Goal: Find specific page/section: Find specific page/section

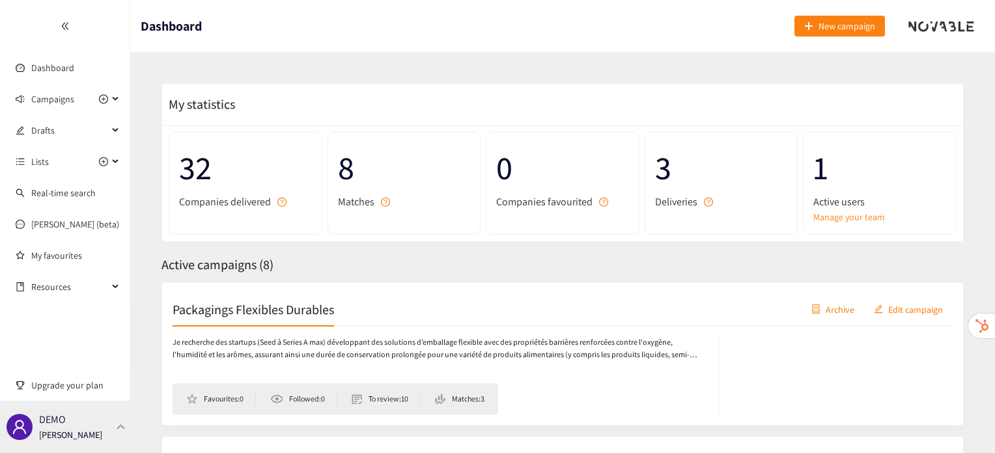
click at [113, 419] on div "DEMO [PERSON_NAME]" at bounding box center [65, 427] width 130 height 52
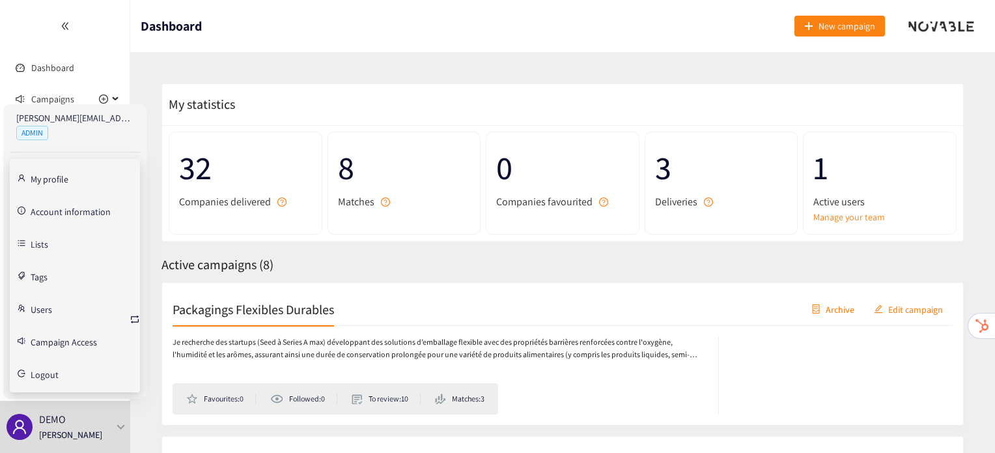
click at [141, 319] on div "[PERSON_NAME][EMAIL_ADDRESS][DOMAIN_NAME] ADMIN My profile Account information …" at bounding box center [74, 251] width 143 height 294
click at [139, 319] on icon "retweet" at bounding box center [135, 319] width 10 height 10
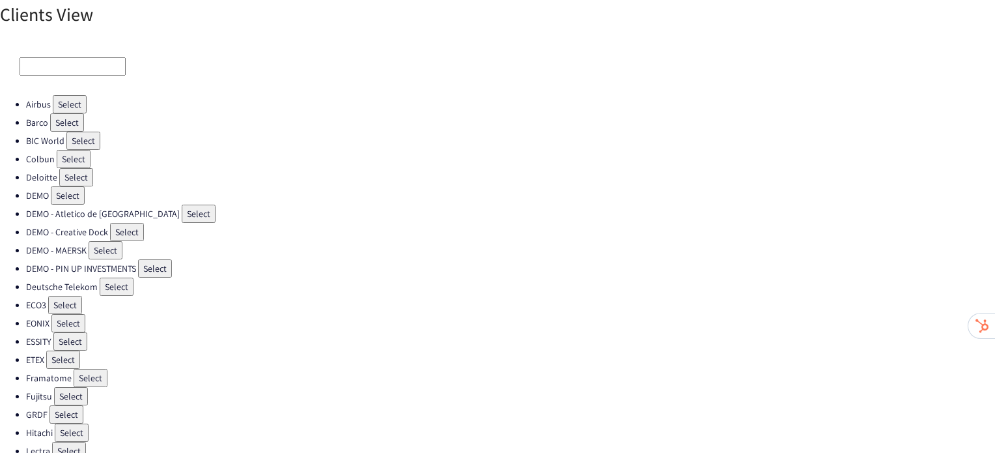
scroll to position [17, 0]
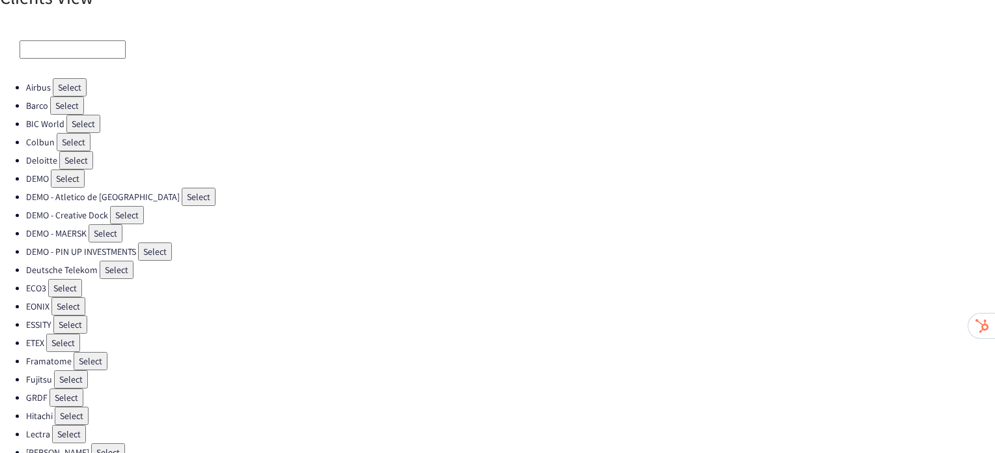
click at [74, 338] on button "Select" at bounding box center [63, 342] width 34 height 18
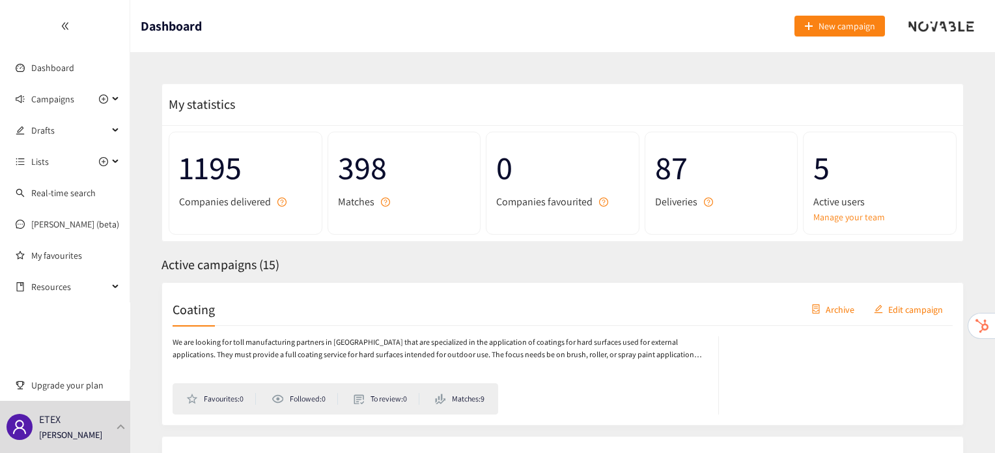
click at [195, 311] on h2 "Coating" at bounding box center [194, 309] width 42 height 18
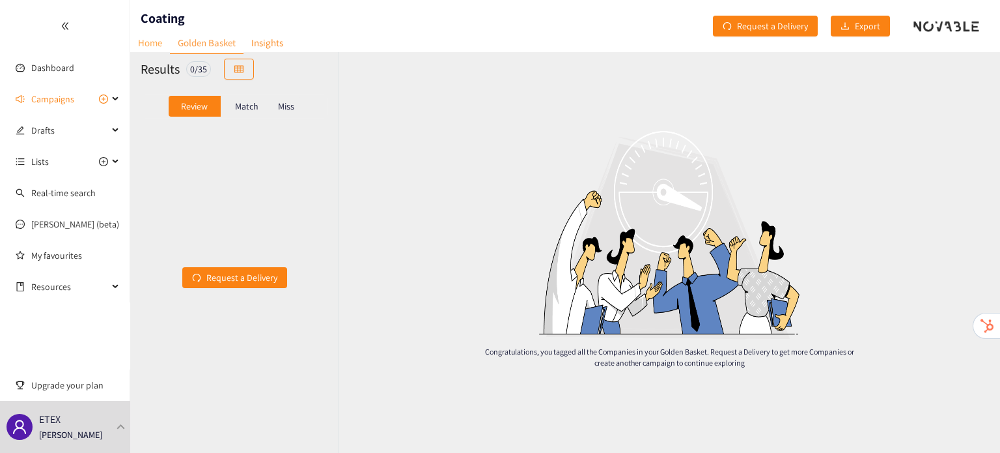
click at [156, 45] on link "Home" at bounding box center [150, 43] width 40 height 20
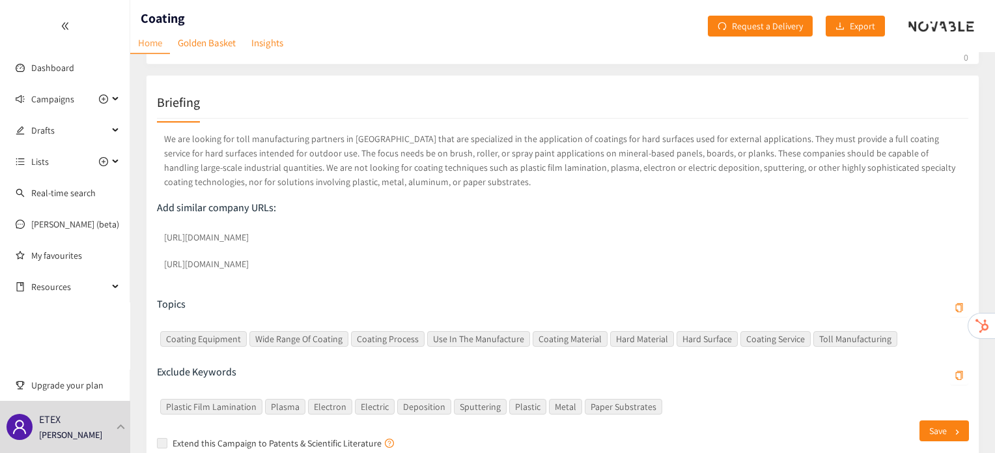
scroll to position [206, 0]
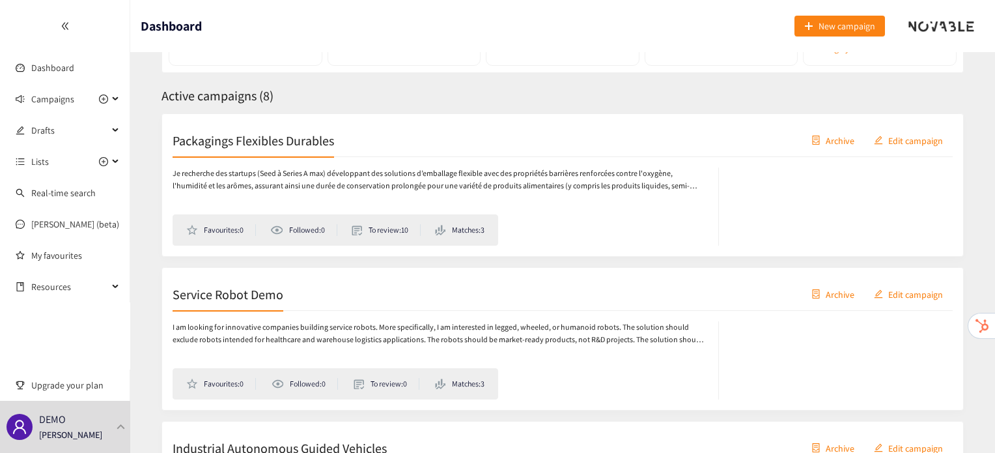
scroll to position [169, 0]
click at [118, 419] on div "DEMO [PERSON_NAME]" at bounding box center [65, 427] width 130 height 52
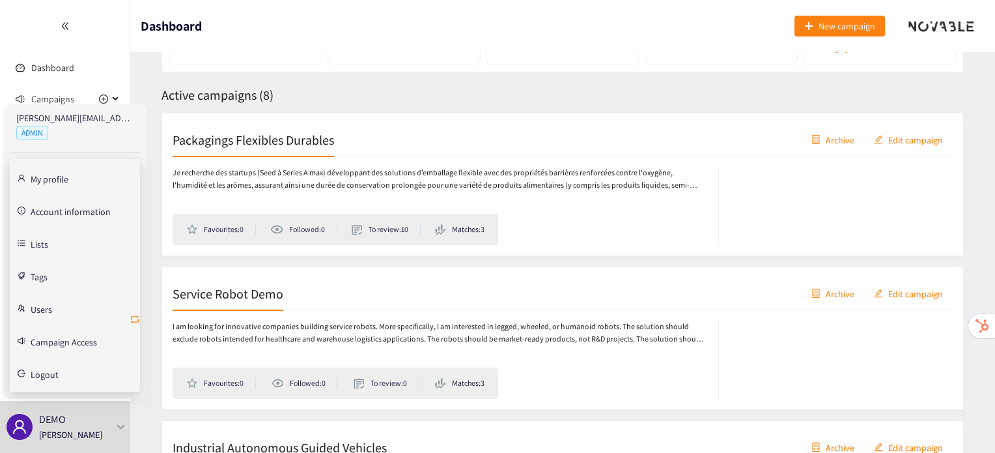
click at [137, 320] on icon "retweet" at bounding box center [135, 319] width 10 height 10
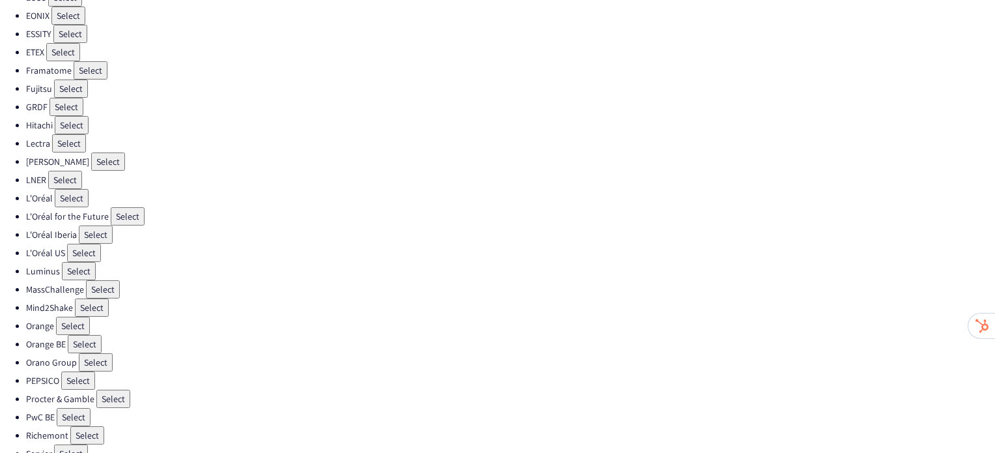
scroll to position [276, 0]
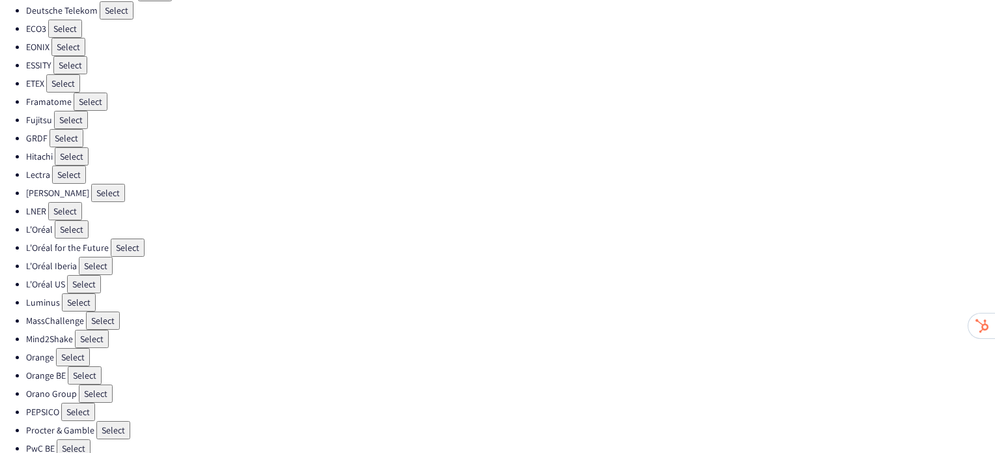
click at [74, 166] on button "Select" at bounding box center [69, 174] width 34 height 18
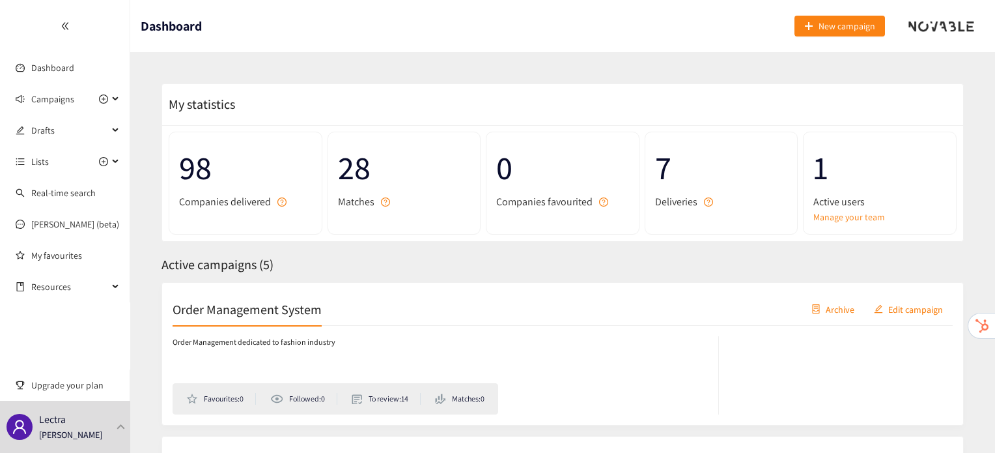
scroll to position [104, 0]
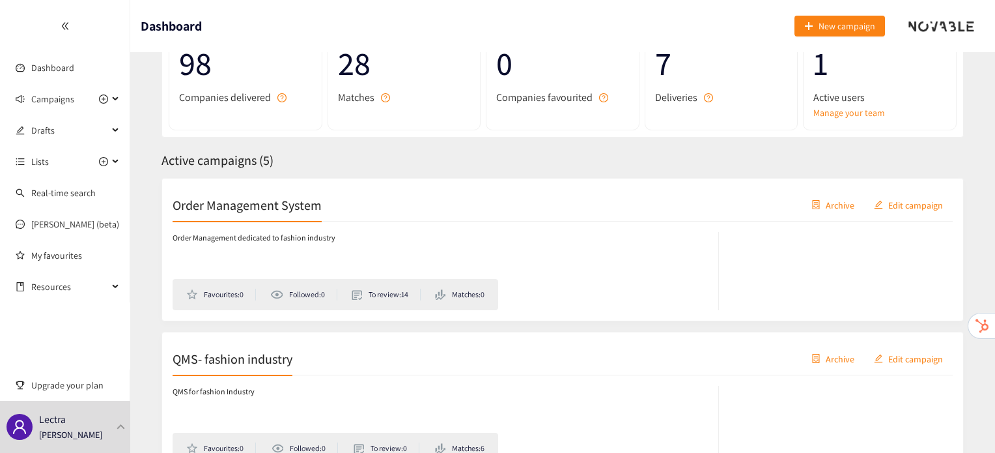
click at [276, 214] on div "Order Management System Archive Edit campaign" at bounding box center [563, 205] width 780 height 33
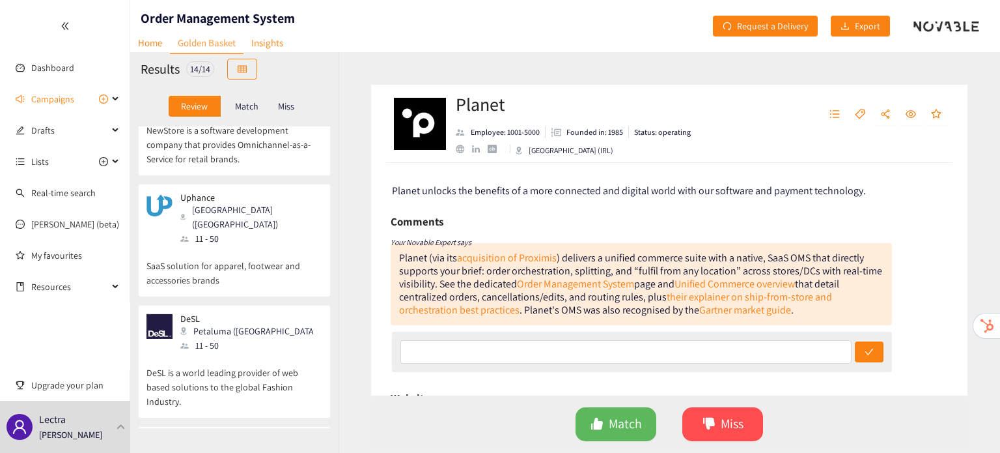
scroll to position [339, 0]
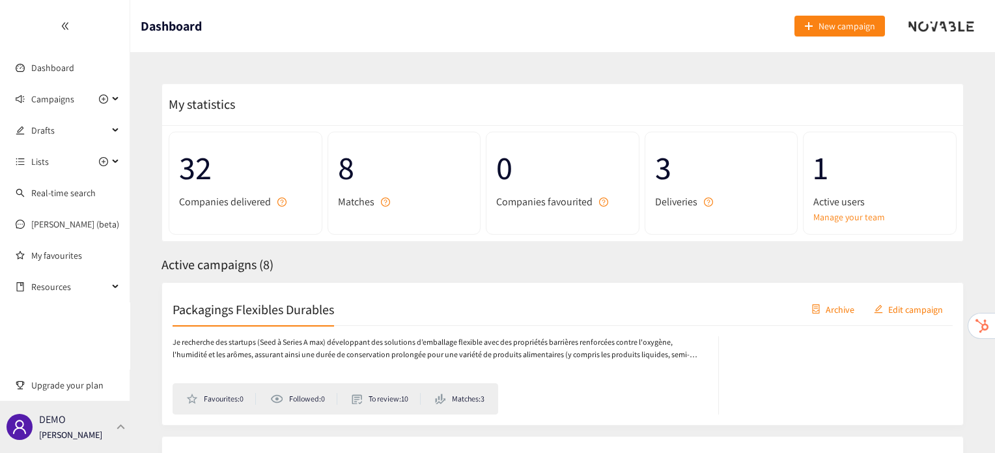
click at [82, 434] on p "[PERSON_NAME]" at bounding box center [70, 434] width 63 height 14
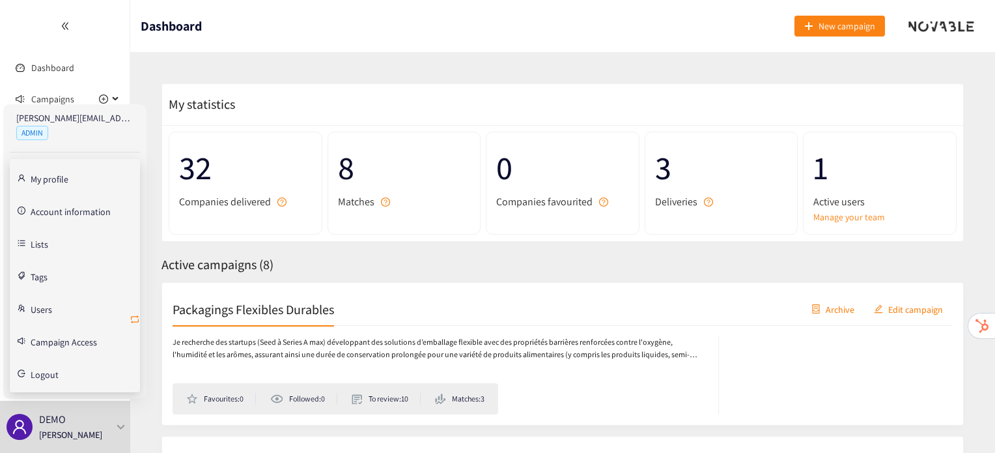
click at [133, 318] on icon "retweet" at bounding box center [135, 319] width 10 height 10
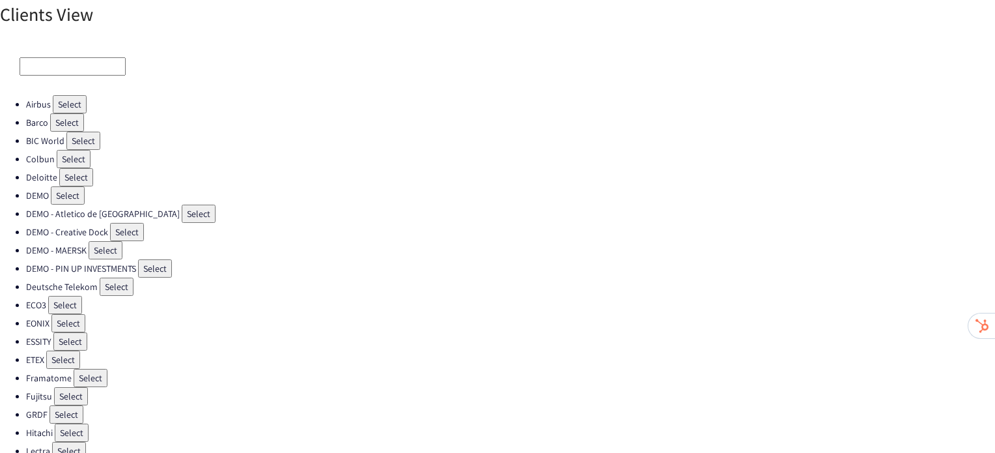
click at [65, 356] on button "Select" at bounding box center [63, 359] width 34 height 18
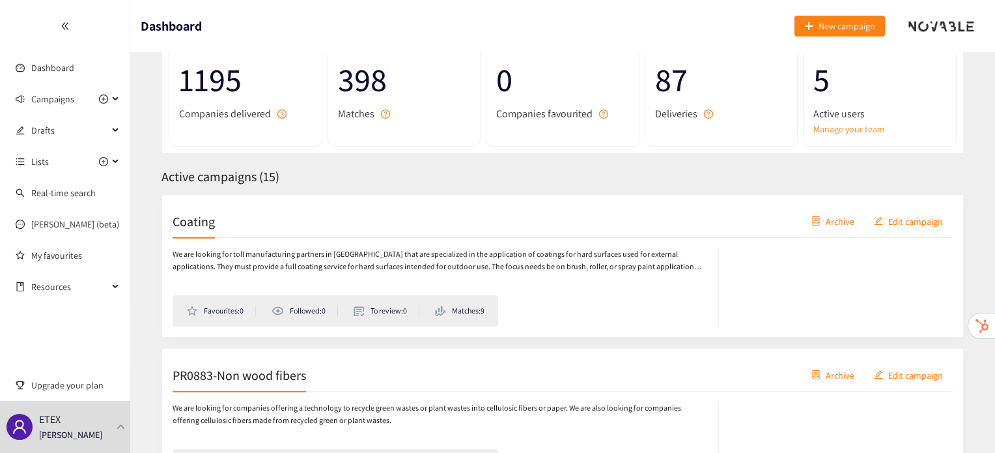
scroll to position [169, 0]
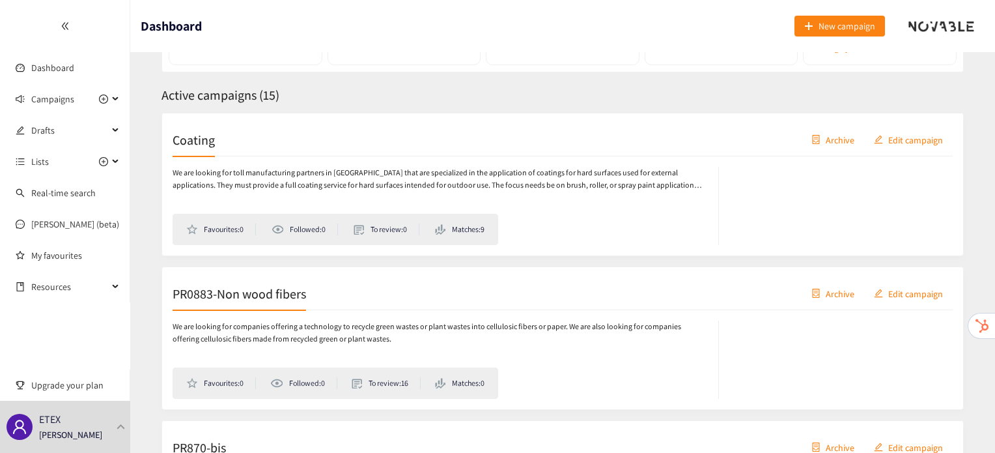
click at [197, 148] on div "Coating Archive Edit campaign" at bounding box center [563, 140] width 780 height 33
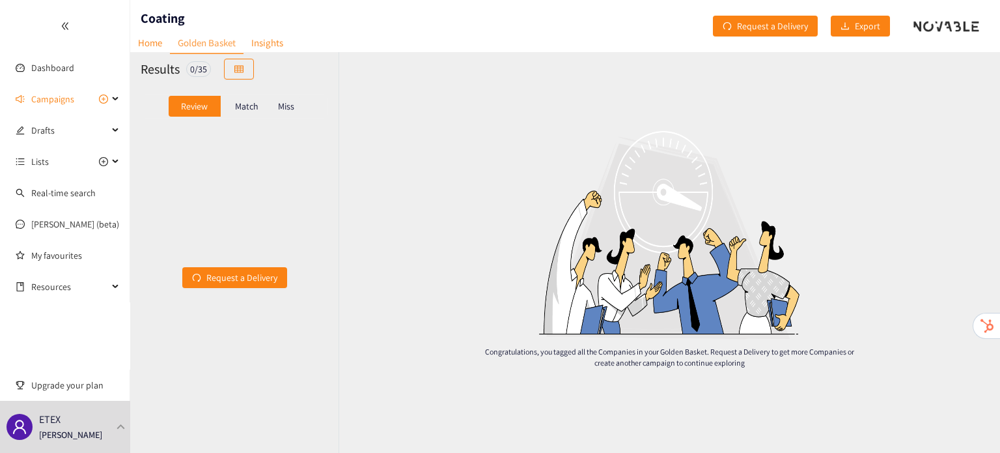
click at [237, 108] on p "Match" at bounding box center [246, 106] width 23 height 10
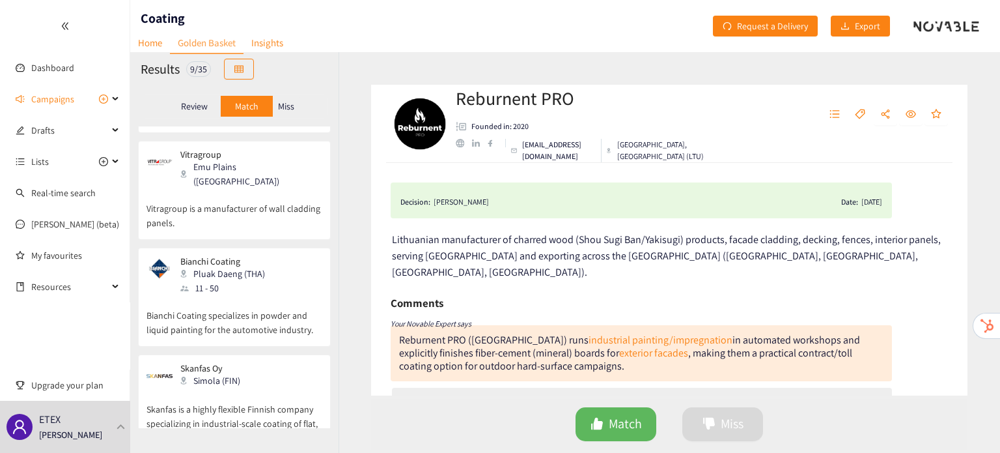
scroll to position [679, 0]
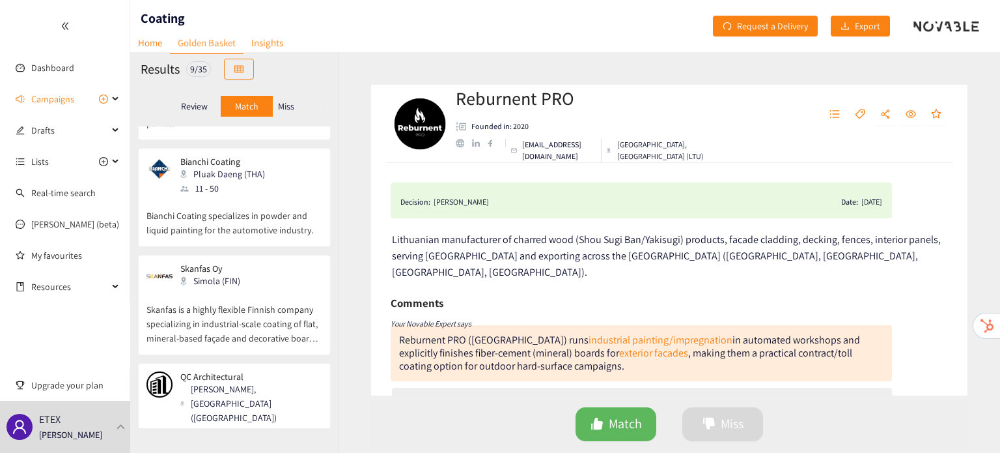
click at [288, 109] on p "Miss" at bounding box center [286, 106] width 16 height 10
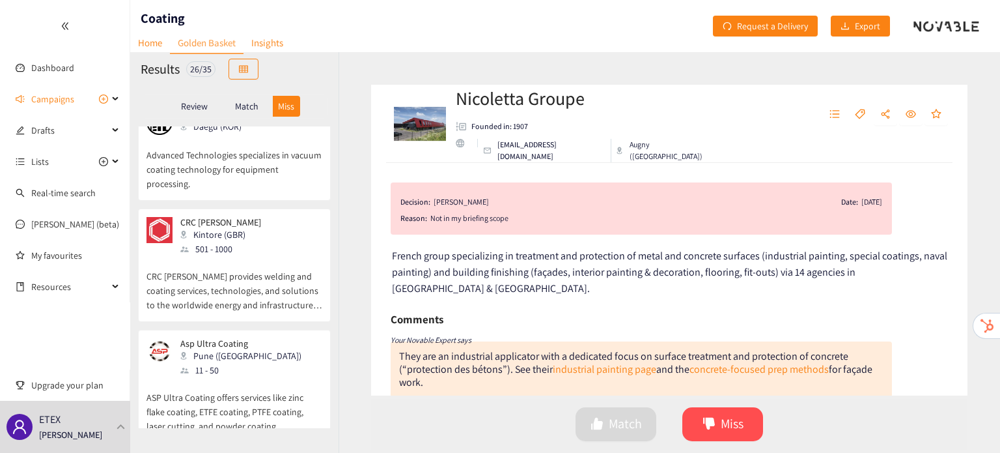
scroll to position [0, 0]
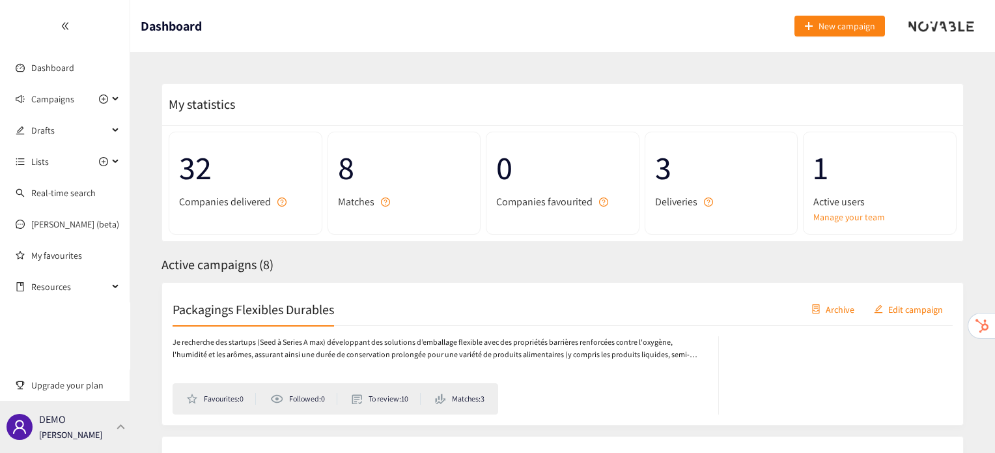
click at [92, 432] on div "DEMO [PERSON_NAME]" at bounding box center [65, 427] width 130 height 52
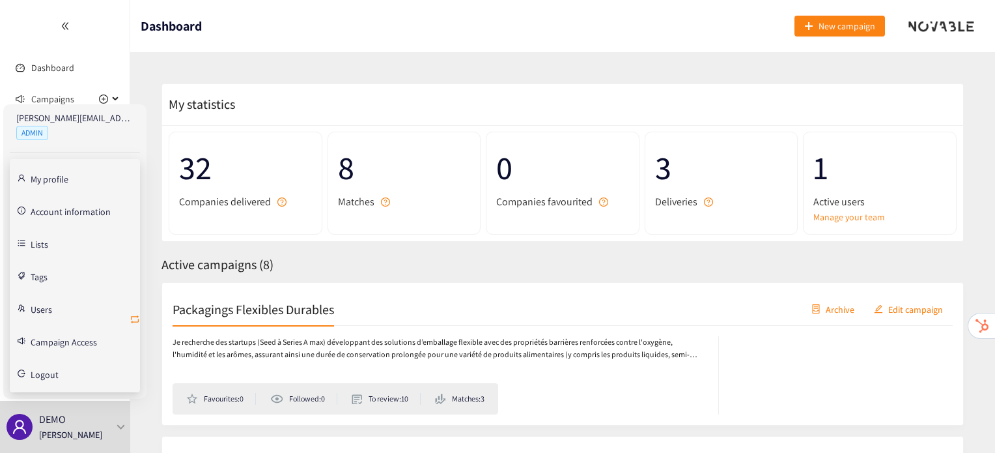
click at [139, 320] on icon "retweet" at bounding box center [135, 319] width 10 height 10
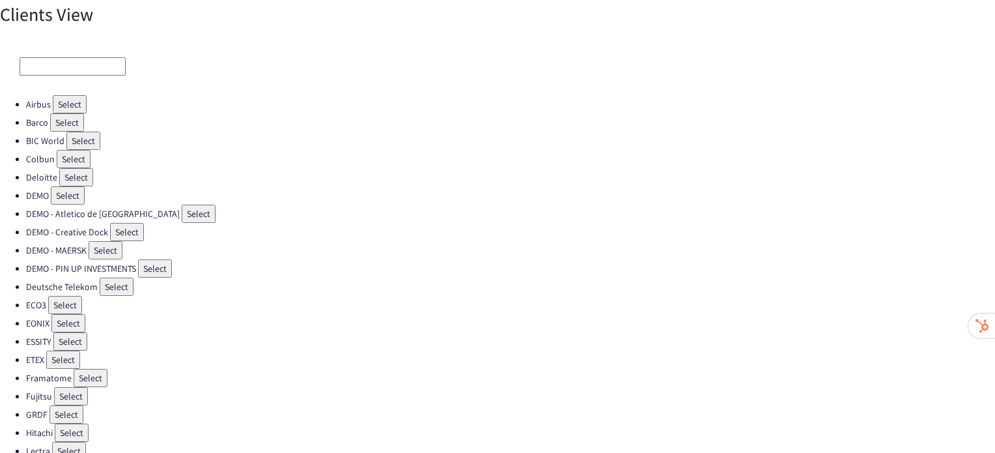
scroll to position [29, 0]
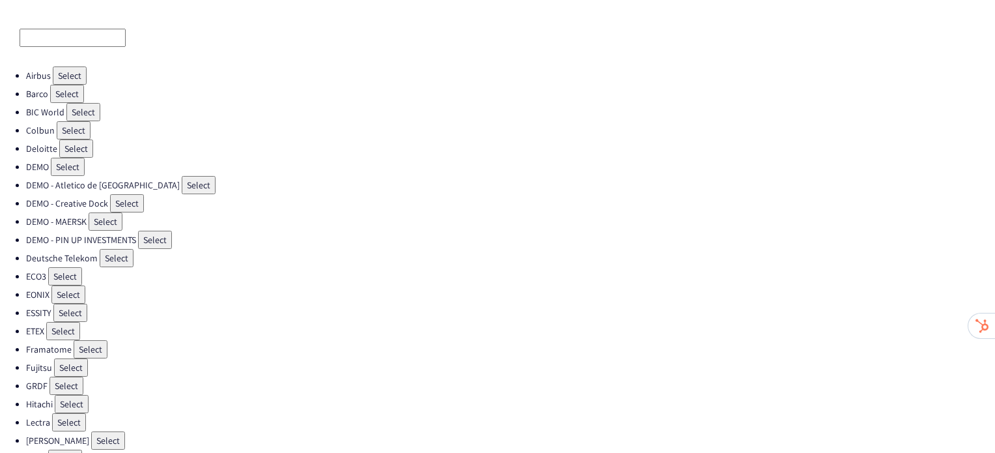
click at [81, 345] on button "Select" at bounding box center [91, 349] width 34 height 18
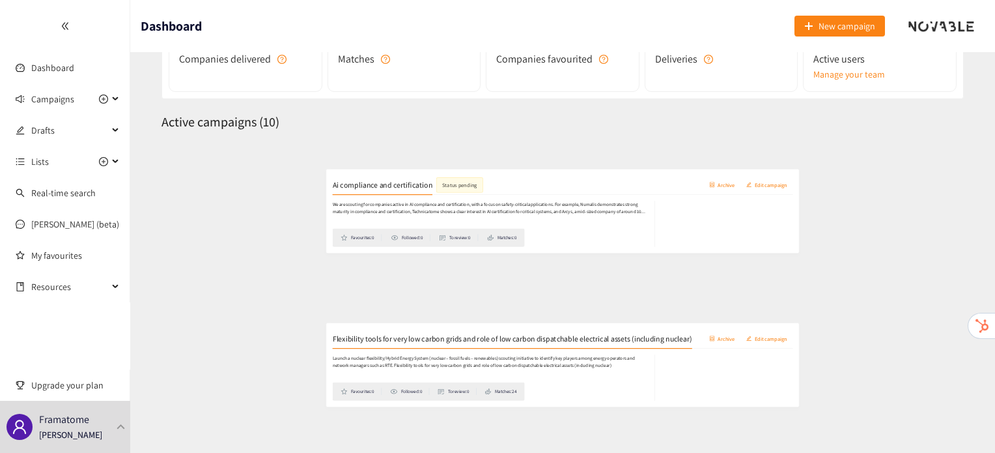
scroll to position [143, 0]
click at [283, 323] on h2 "Flexibility tools for very low carbon grids and role of low carbon dispatchable…" at bounding box center [478, 319] width 610 height 18
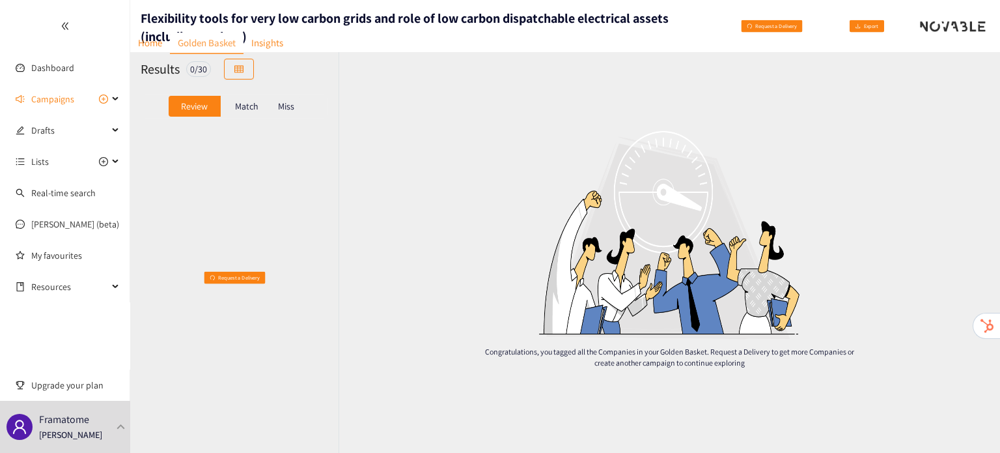
click at [258, 106] on p "Match" at bounding box center [246, 106] width 23 height 10
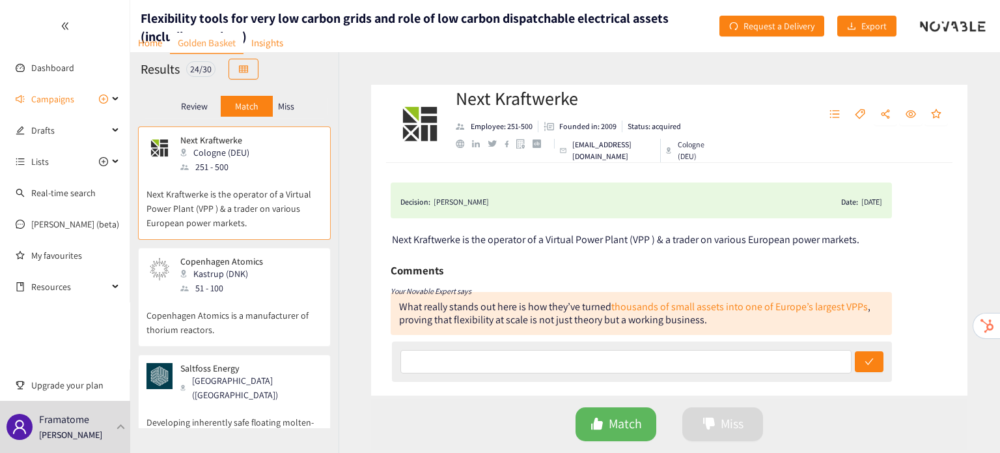
click at [460, 143] on div "website" at bounding box center [460, 143] width 8 height 8
click at [462, 141] on div "website" at bounding box center [460, 143] width 8 height 8
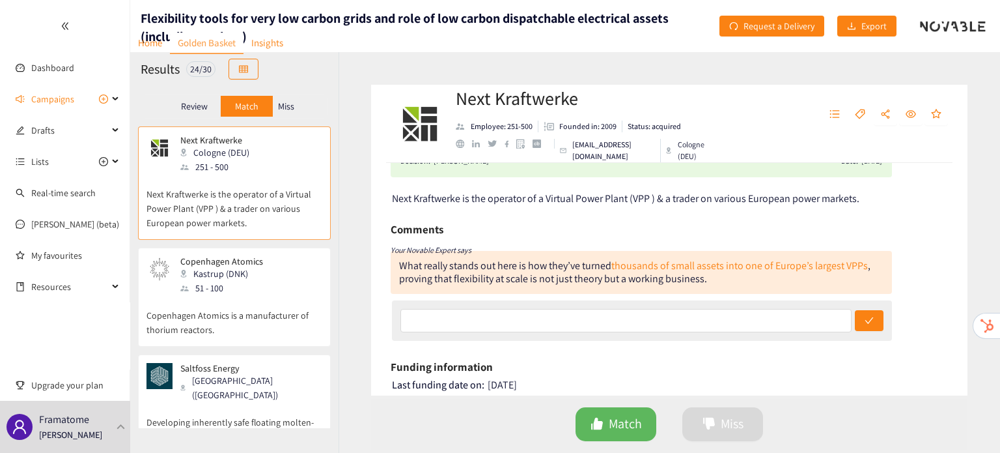
scroll to position [42, 0]
click at [245, 290] on div "51 - 100" at bounding box center [225, 288] width 91 height 14
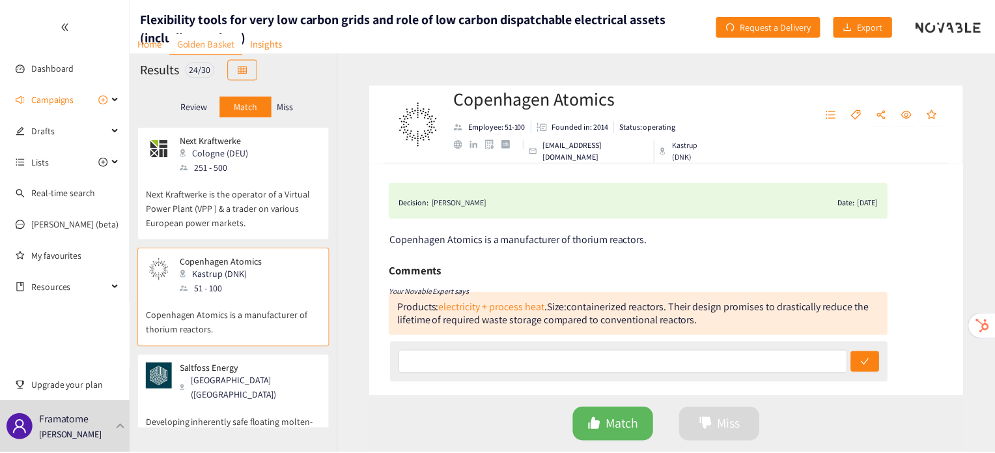
scroll to position [10, 0]
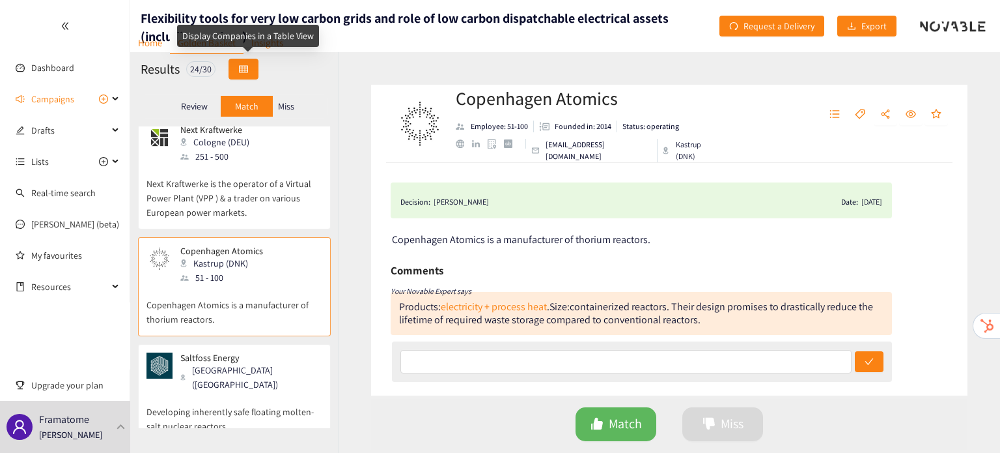
click at [247, 72] on icon "table" at bounding box center [243, 68] width 9 height 7
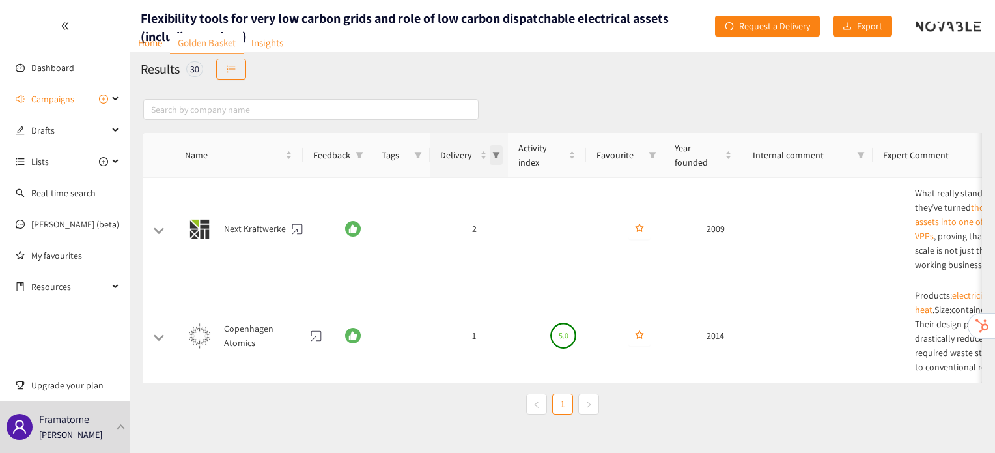
click at [496, 157] on icon "filter" at bounding box center [496, 155] width 7 height 7
click at [456, 234] on span "2" at bounding box center [438, 232] width 113 height 14
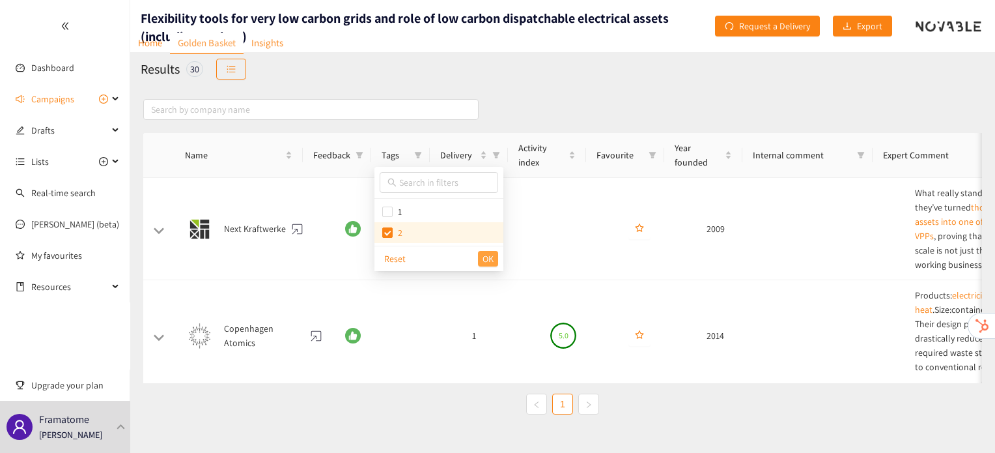
click at [490, 261] on span "OK" at bounding box center [488, 258] width 11 height 14
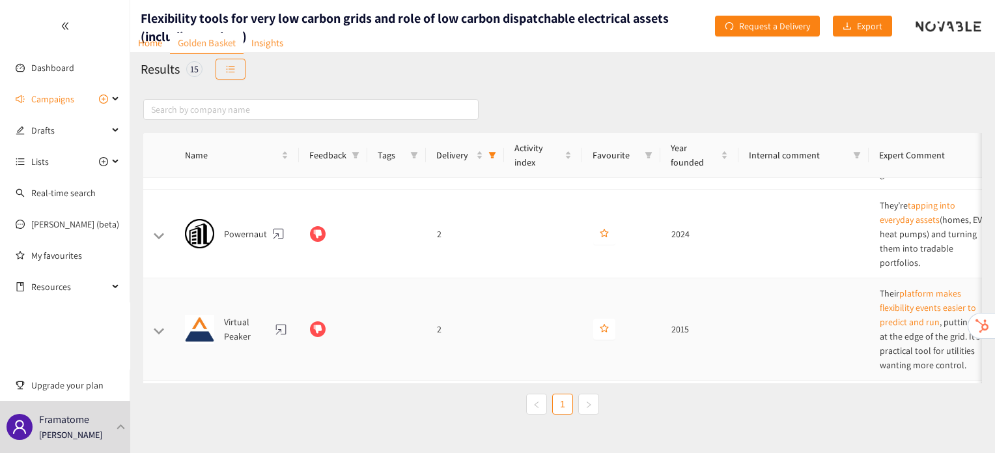
scroll to position [1364, 0]
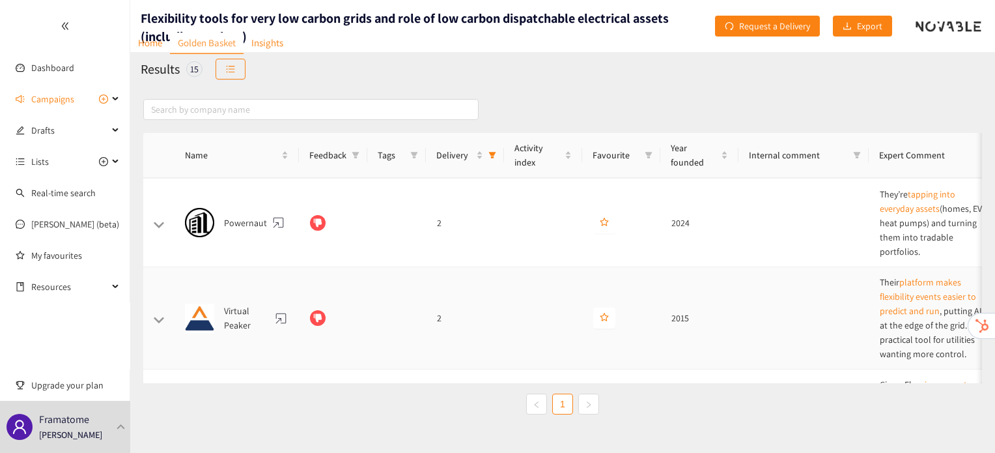
click at [356, 272] on td at bounding box center [334, 318] width 68 height 102
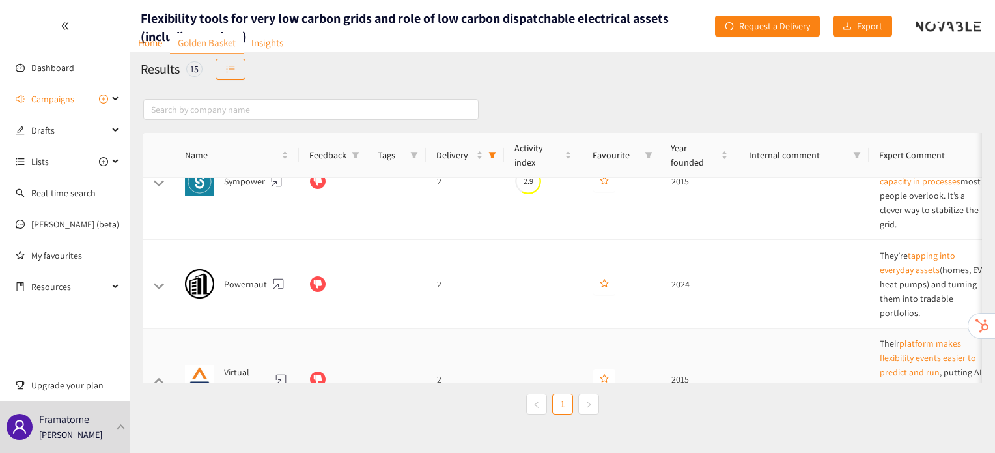
scroll to position [1278, 0]
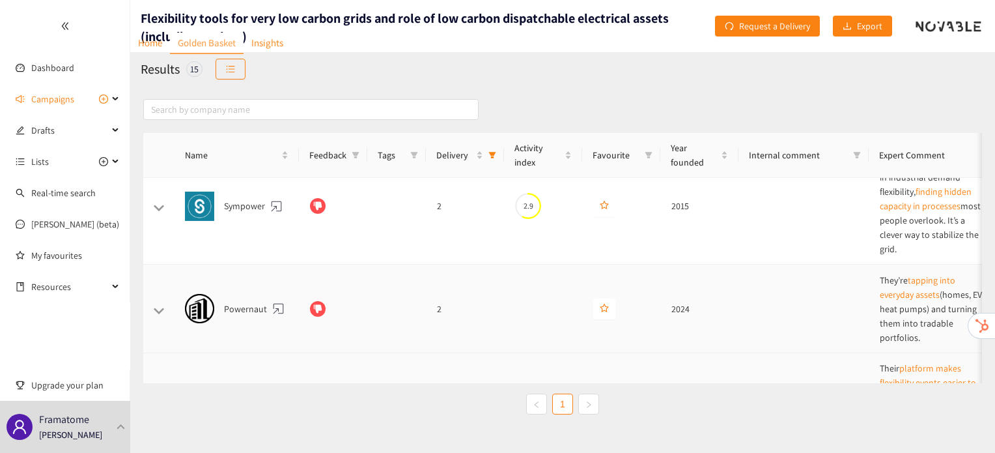
click at [500, 266] on td "2" at bounding box center [466, 308] width 78 height 89
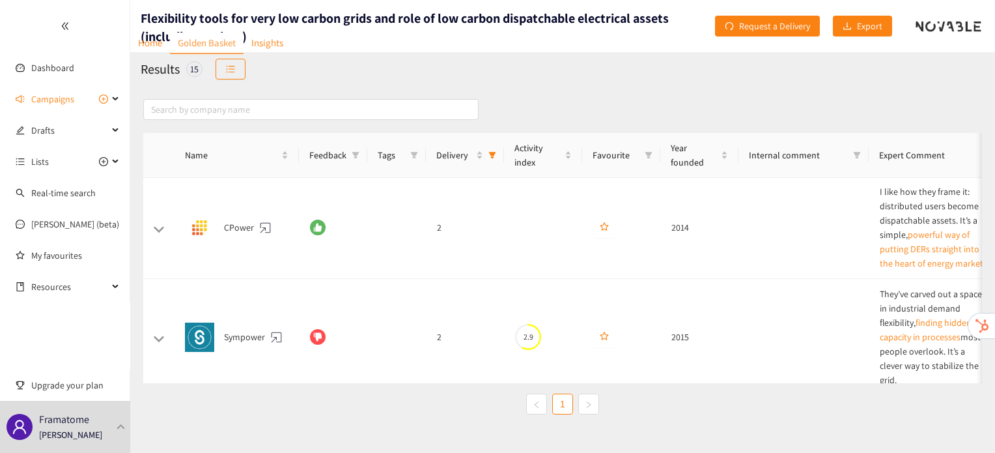
scroll to position [1144, 0]
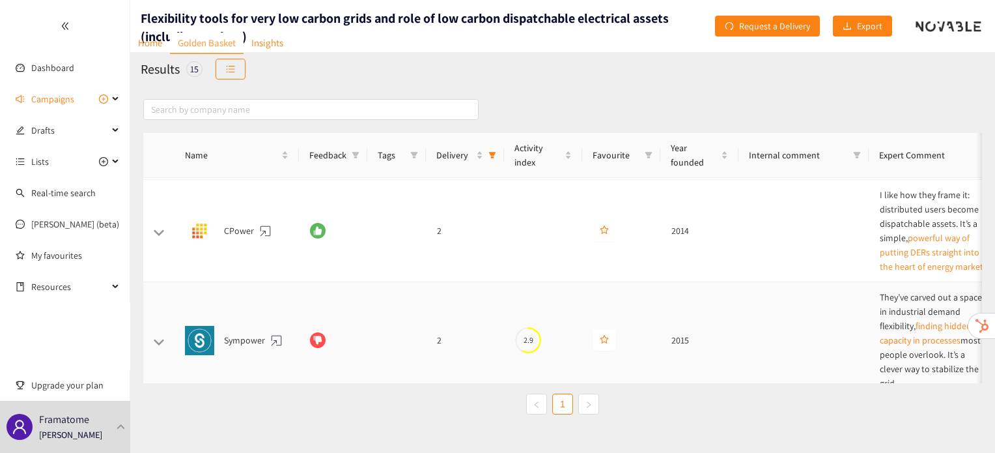
click at [498, 282] on td "2" at bounding box center [466, 340] width 78 height 117
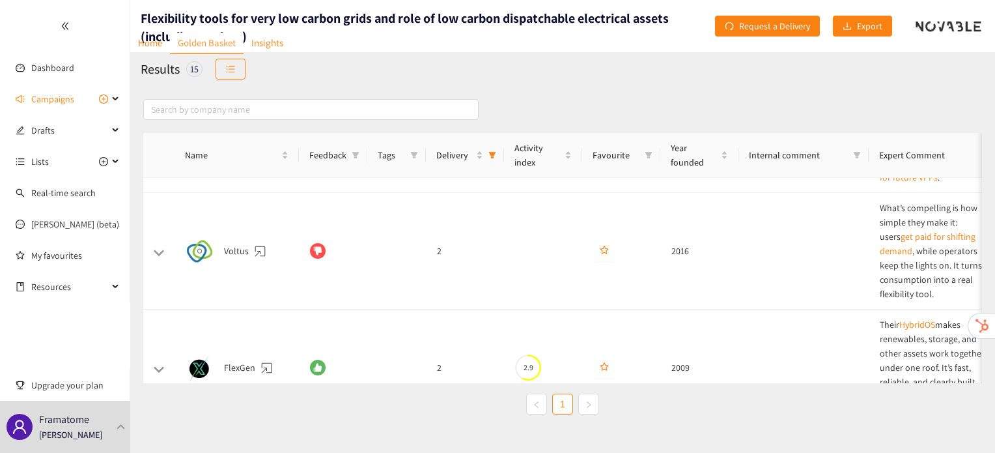
scroll to position [322, 0]
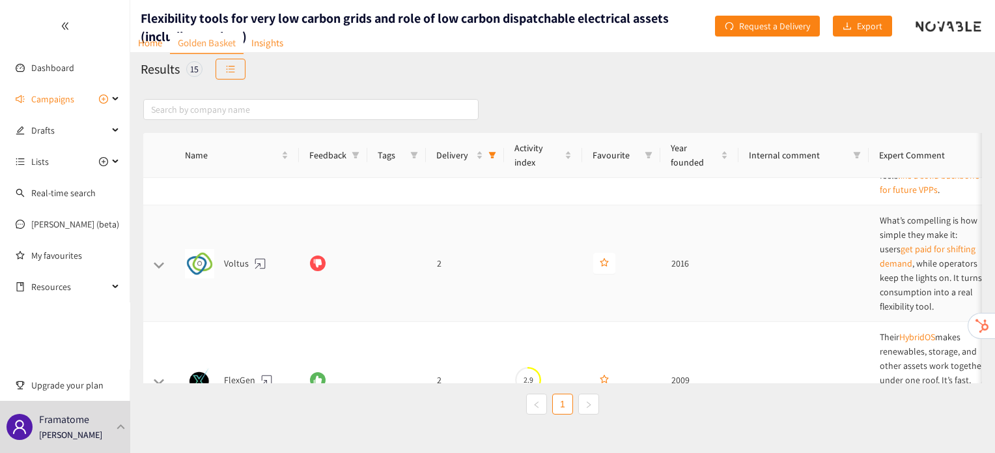
click at [439, 264] on td "2" at bounding box center [466, 263] width 78 height 117
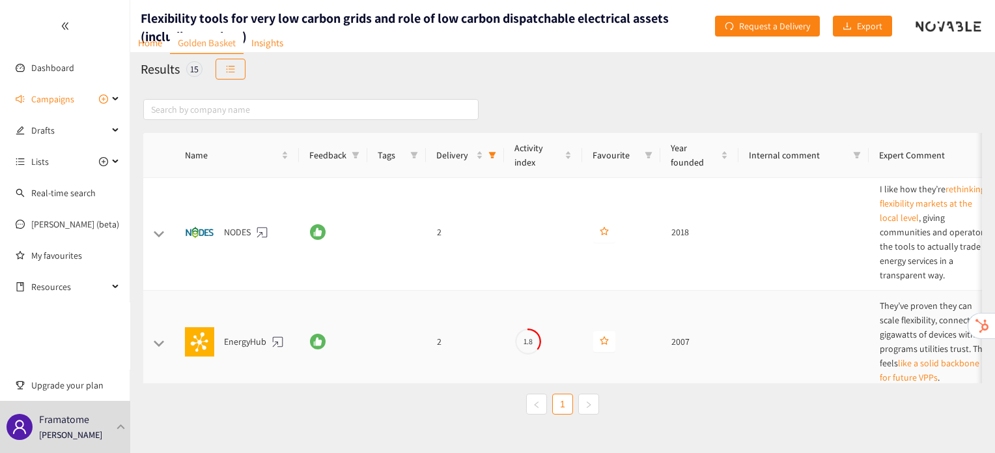
scroll to position [0, 0]
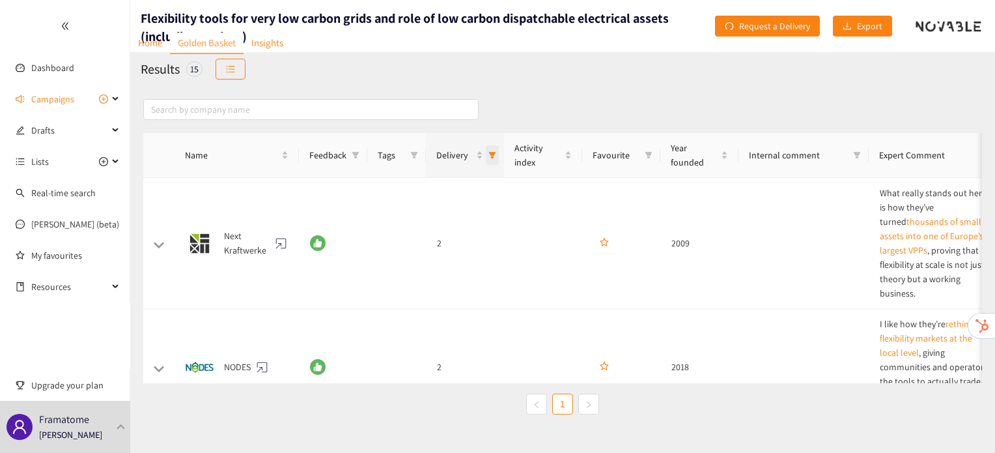
click at [490, 157] on icon "filter" at bounding box center [492, 155] width 8 height 8
click at [444, 232] on span "2" at bounding box center [434, 232] width 113 height 14
click at [428, 222] on li "2" at bounding box center [434, 232] width 129 height 21
click at [427, 231] on span "2" at bounding box center [434, 232] width 113 height 14
checkbox input "false"
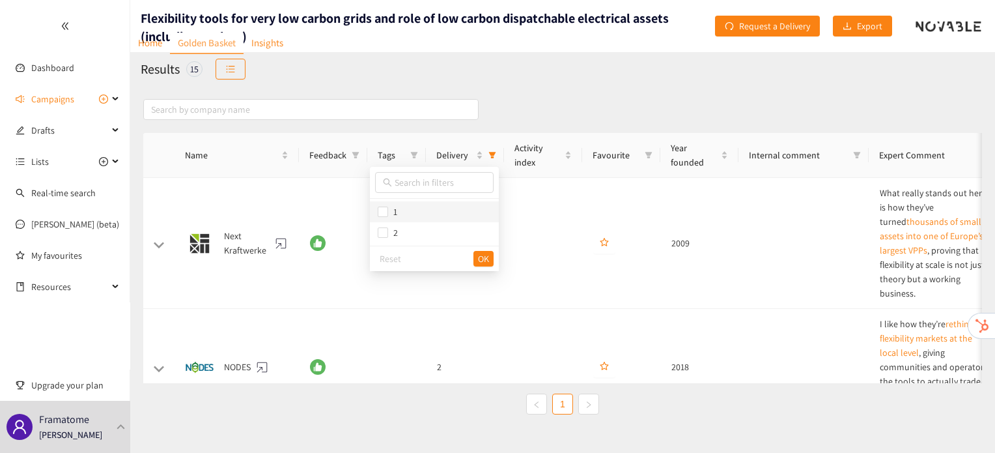
click at [415, 207] on span "1" at bounding box center [434, 211] width 113 height 14
checkbox input "true"
click at [490, 255] on button "OK" at bounding box center [483, 259] width 20 height 16
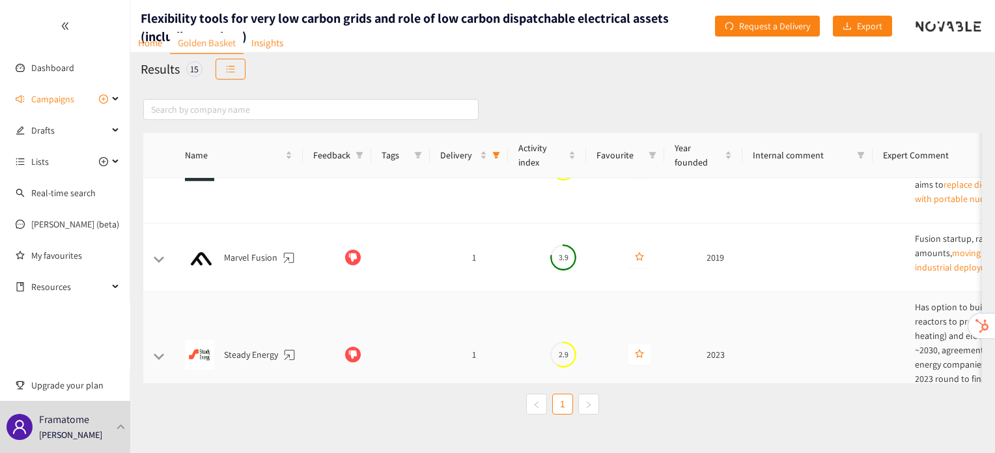
scroll to position [1273, 0]
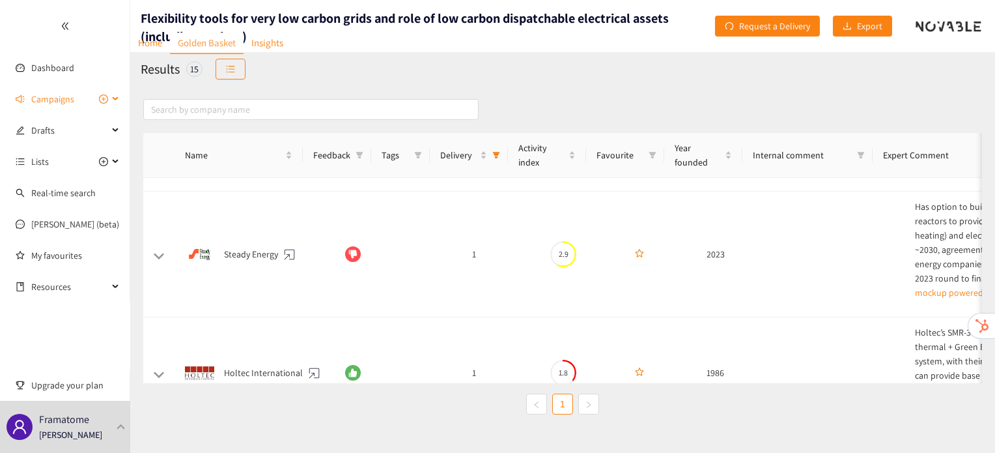
click at [66, 102] on span "Campaigns" at bounding box center [52, 99] width 43 height 26
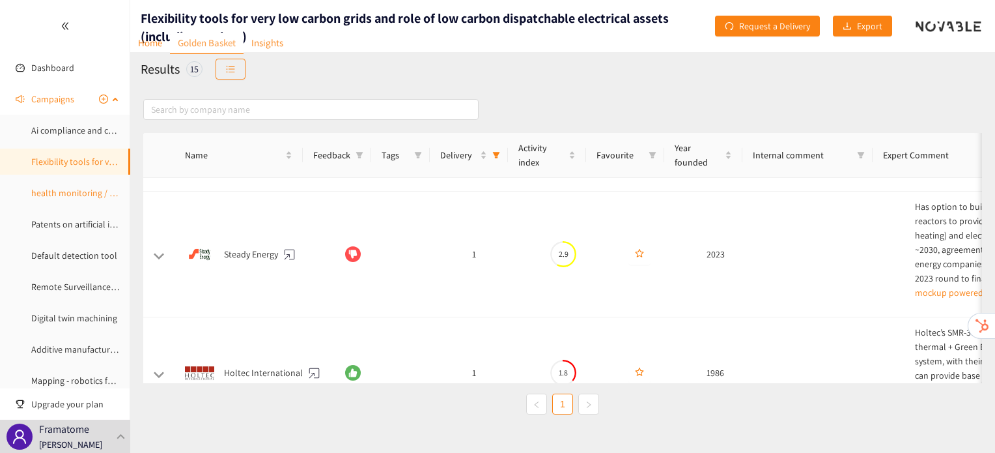
click at [70, 199] on link "health monitoring / autodiagnostic CFI" at bounding box center [106, 193] width 150 height 12
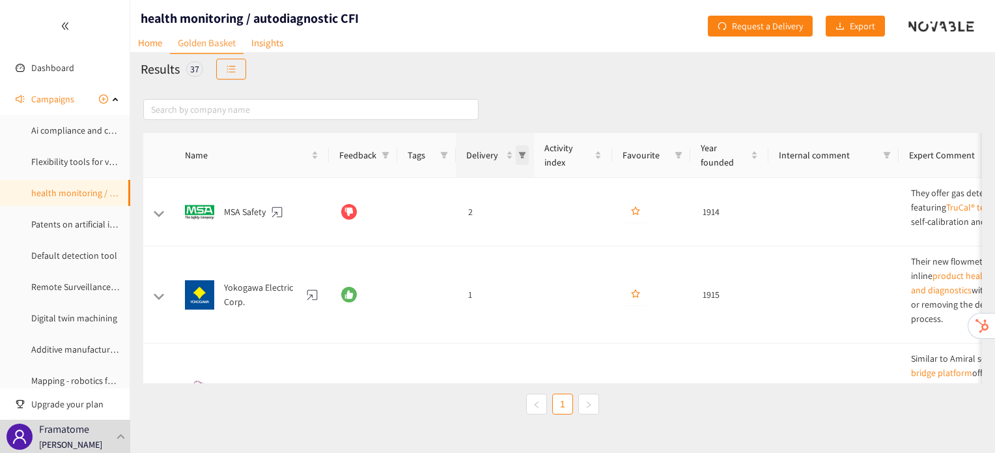
click at [522, 158] on icon "filter" at bounding box center [522, 155] width 8 height 8
click at [474, 252] on span "3" at bounding box center [464, 253] width 113 height 14
checkbox input "true"
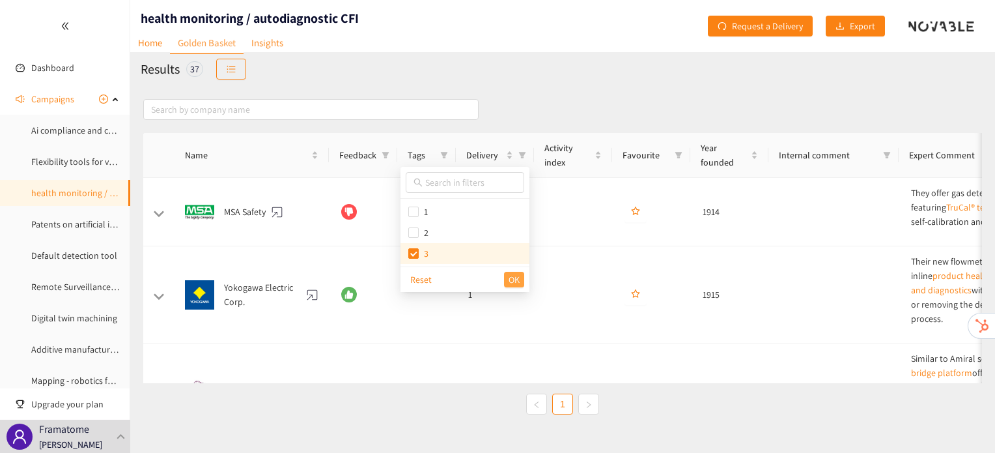
click at [520, 275] on button "OK" at bounding box center [514, 280] width 20 height 16
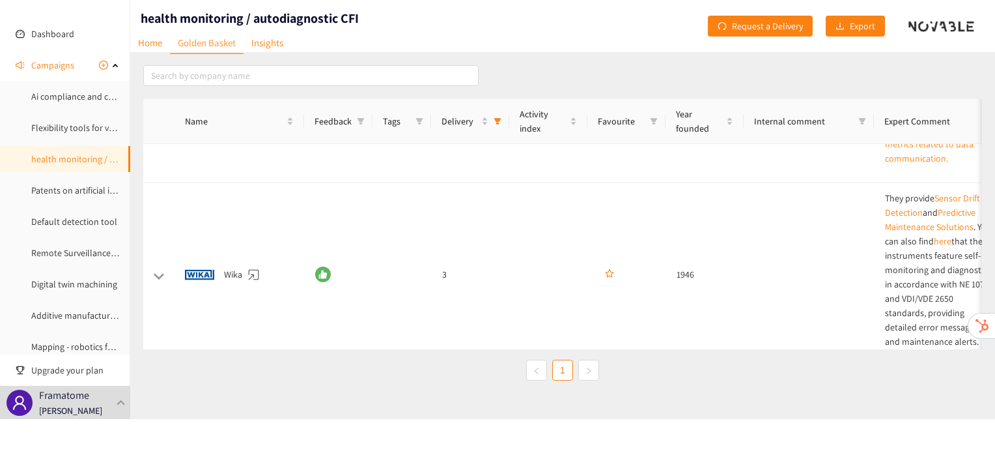
scroll to position [633, 0]
click at [464, 242] on td "3" at bounding box center [471, 277] width 78 height 183
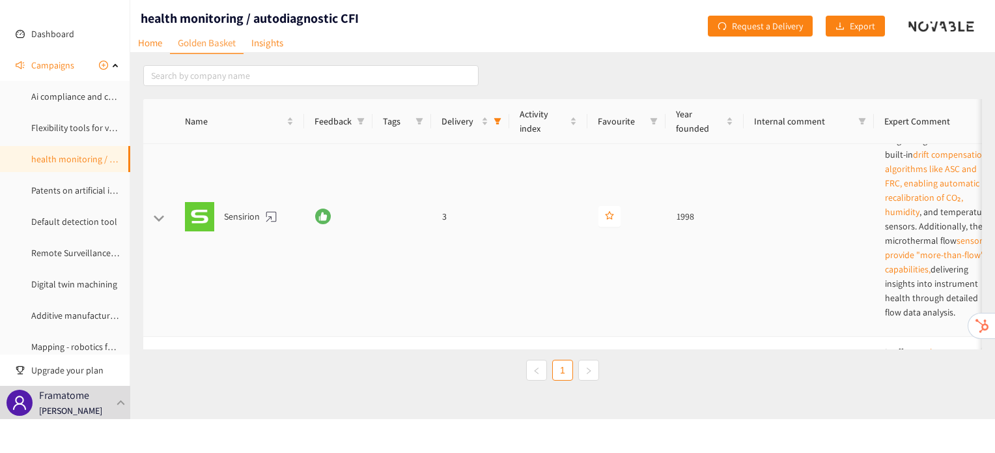
scroll to position [326, 0]
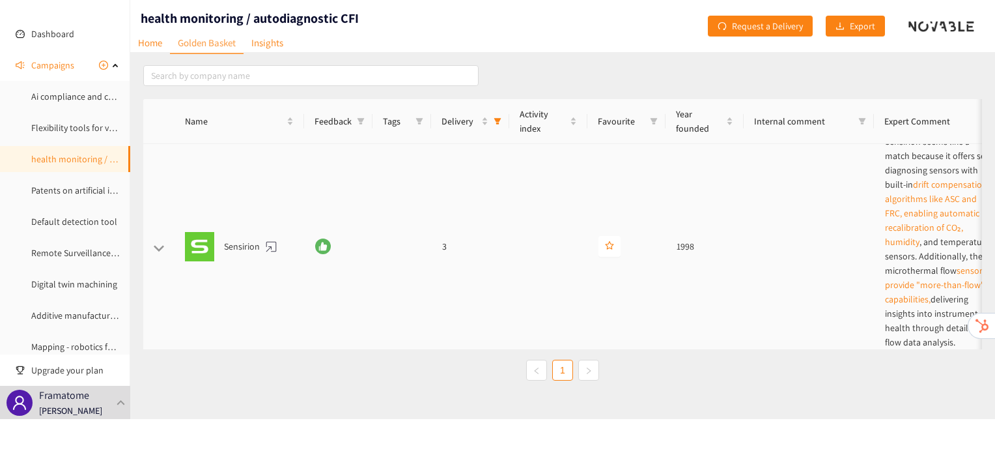
click at [321, 247] on td at bounding box center [339, 246] width 68 height 240
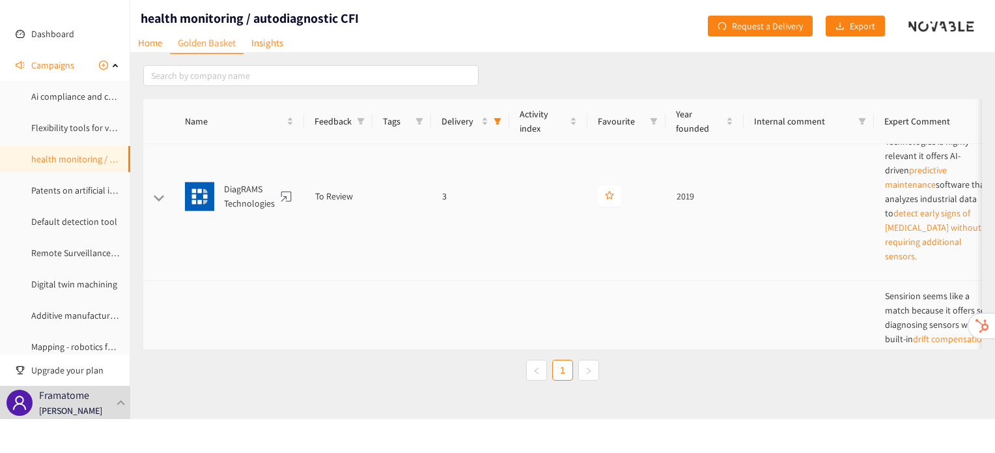
scroll to position [0, 0]
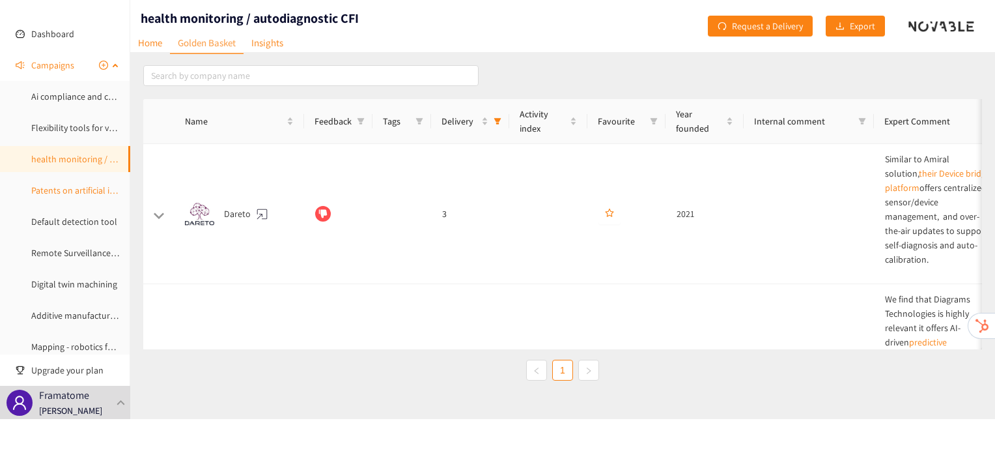
click at [54, 192] on link "Patents on artificial intelligence in the Instrumentation & Control part of a N…" at bounding box center [213, 190] width 365 height 12
